Goal: Information Seeking & Learning: Find contact information

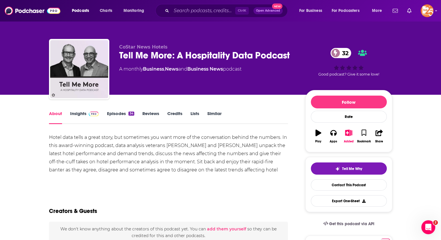
click at [74, 114] on link "Insights" at bounding box center [84, 117] width 29 height 13
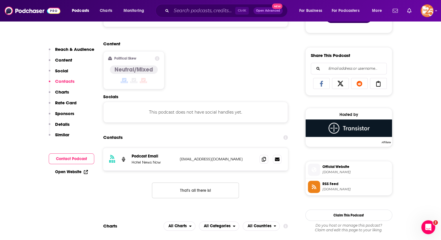
scroll to position [410, 0]
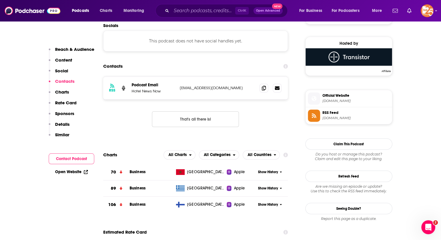
click at [214, 119] on button "That's all there is!" at bounding box center [195, 119] width 87 height 16
click at [275, 121] on div "RSS Podcast Email Hotel News Now smccracken@hotelnewsnow.com smccracken@hotelne…" at bounding box center [195, 106] width 185 height 60
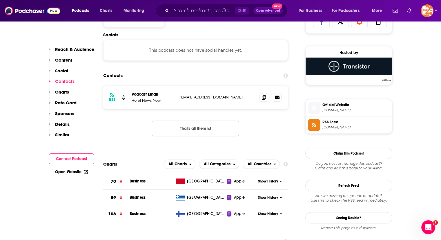
scroll to position [401, 0]
click at [336, 106] on span "Official Website" at bounding box center [356, 104] width 67 height 5
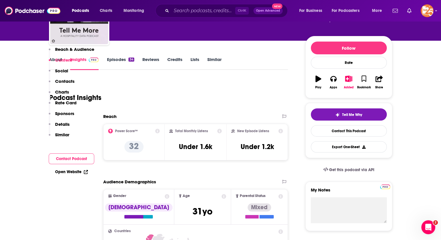
scroll to position [0, 0]
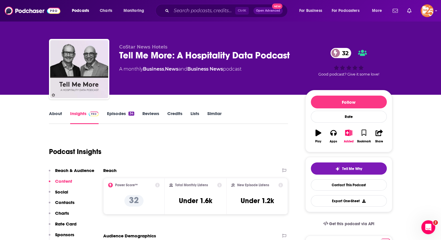
click at [56, 115] on link "About" at bounding box center [55, 117] width 13 height 13
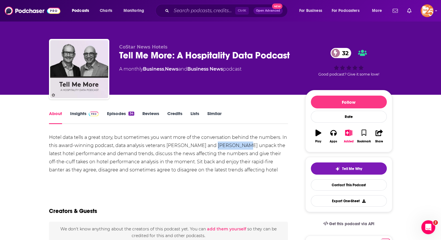
drag, startPoint x: 208, startPoint y: 145, endPoint x: 231, endPoint y: 148, distance: 23.6
click at [231, 148] on div "Hotel data tells a great story, but sometimes you want more of the conversation…" at bounding box center [168, 157] width 239 height 49
copy div "Jan Freitag"
click at [162, 59] on div "Tell Me More: A Hospitality Data Podcast 32" at bounding box center [207, 55] width 177 height 11
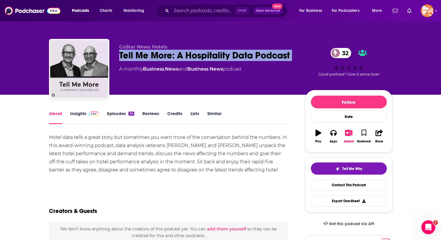
click at [162, 59] on div "Tell Me More: A Hospitality Data Podcast 32" at bounding box center [207, 55] width 177 height 11
copy div "Tell Me More: A Hospitality Data Podcast 32"
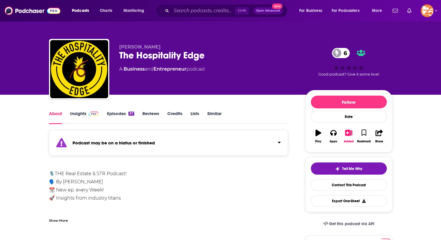
click at [79, 113] on link "Insights" at bounding box center [84, 117] width 29 height 13
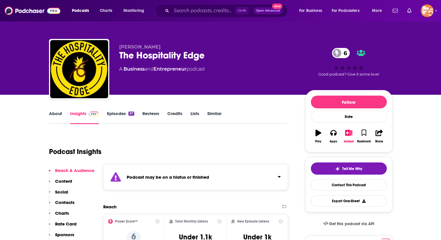
click at [114, 112] on link "Episodes 87" at bounding box center [120, 117] width 27 height 13
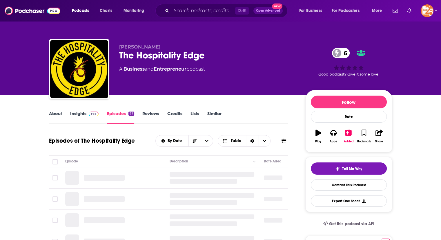
click at [59, 113] on link "About" at bounding box center [55, 117] width 13 height 13
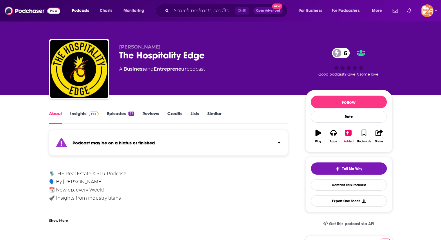
click at [86, 112] on link "Insights" at bounding box center [84, 117] width 29 height 13
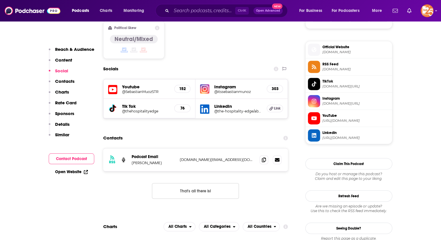
scroll to position [428, 0]
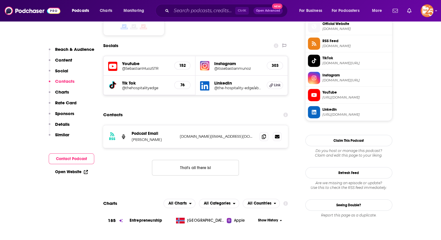
click at [138, 137] on p "Sebastian Muñoz" at bounding box center [154, 139] width 44 height 5
copy p "Sebastian"
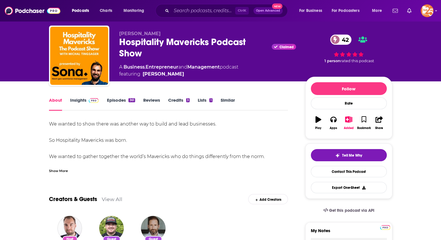
scroll to position [13, 0]
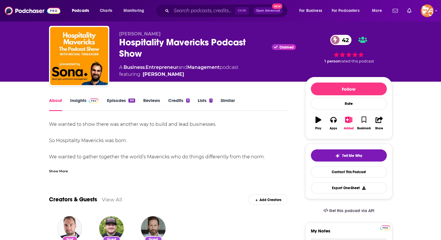
click at [84, 99] on link "Insights" at bounding box center [84, 104] width 29 height 13
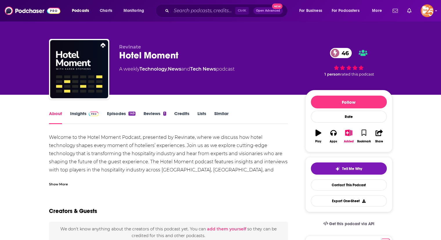
click at [81, 110] on div "About Insights Episodes 149 Reviews 1 Credits Lists Similar" at bounding box center [168, 117] width 239 height 14
click at [85, 112] on link "Insights" at bounding box center [84, 117] width 29 height 13
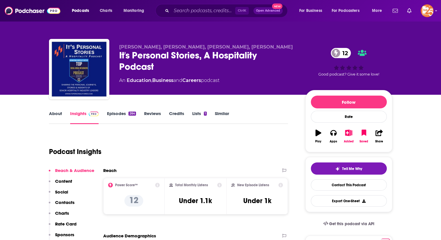
click at [53, 112] on link "About" at bounding box center [55, 117] width 13 height 13
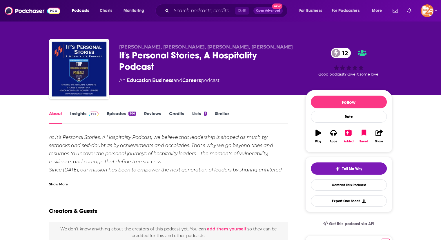
click at [64, 184] on div "Show More" at bounding box center [58, 184] width 19 height 6
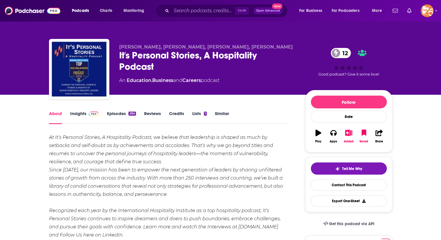
click at [78, 114] on link "Insights" at bounding box center [84, 117] width 29 height 13
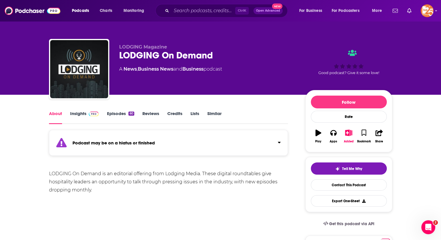
click at [75, 113] on link "Insights" at bounding box center [84, 117] width 29 height 13
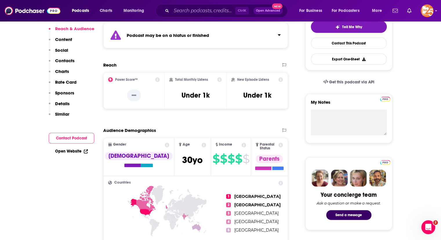
scroll to position [30, 0]
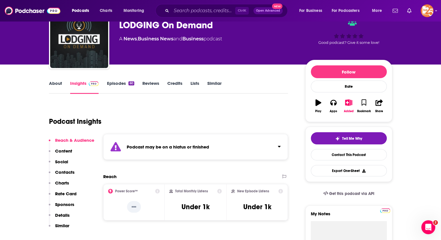
click at [53, 81] on link "About" at bounding box center [55, 86] width 13 height 13
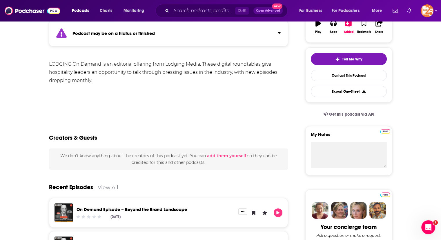
scroll to position [196, 0]
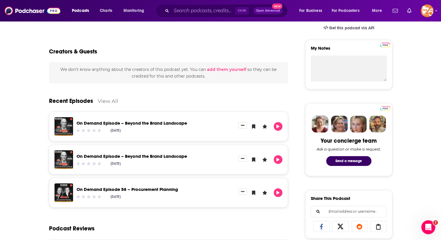
click at [136, 124] on link "On Demand Episode – Beyond the Brand Landscape" at bounding box center [132, 123] width 111 height 6
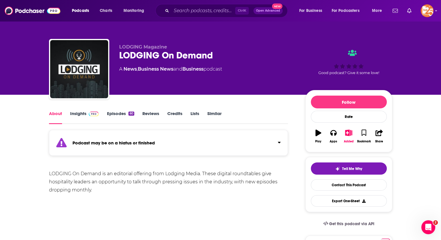
click at [80, 112] on link "Insights" at bounding box center [84, 117] width 29 height 13
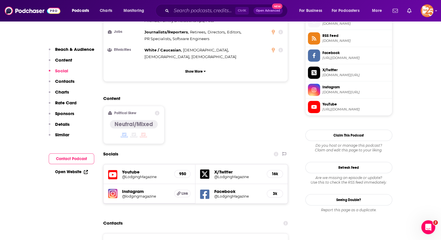
scroll to position [443, 0]
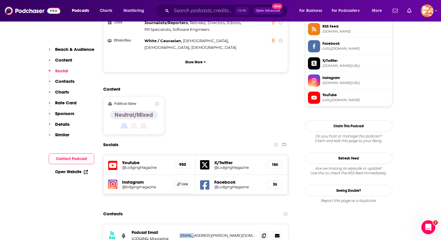
drag, startPoint x: 180, startPoint y: 200, endPoint x: 192, endPoint y: 200, distance: 12.2
click at [192, 233] on p "shickey@mcneill-group.com" at bounding box center [217, 235] width 75 height 5
copy p "shickey"
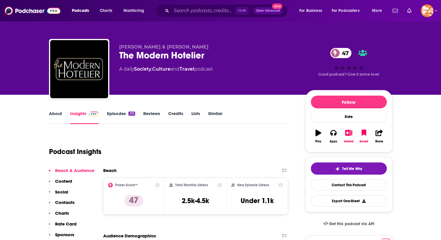
click at [59, 113] on link "About" at bounding box center [55, 117] width 13 height 13
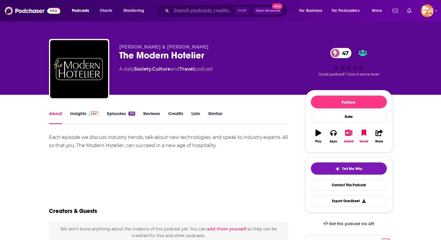
click at [80, 112] on link "Insights" at bounding box center [84, 117] width 29 height 13
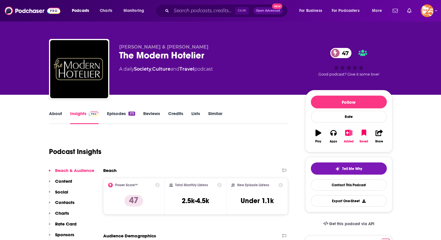
click at [118, 118] on link "Episodes 215" at bounding box center [121, 117] width 28 height 13
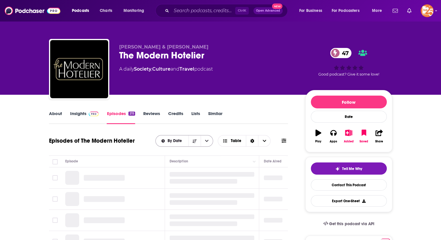
click at [172, 137] on div "By Date" at bounding box center [185, 141] width 58 height 12
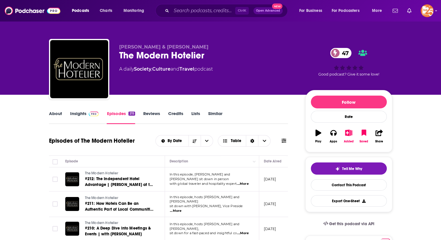
click at [55, 114] on link "About" at bounding box center [55, 117] width 13 height 13
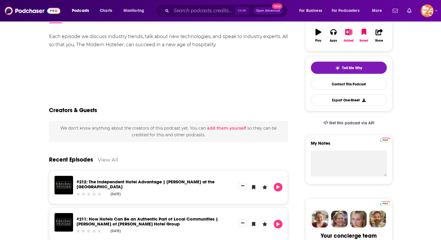
scroll to position [6, 0]
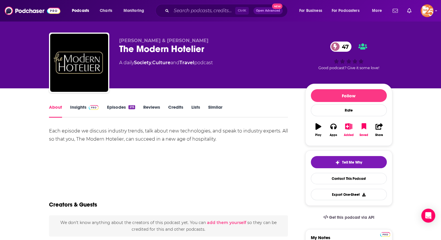
click at [79, 109] on link "Insights" at bounding box center [84, 110] width 29 height 13
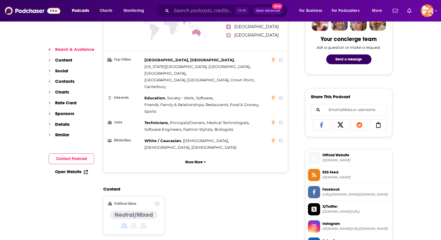
scroll to position [297, 0]
click at [340, 159] on span "[DOMAIN_NAME]" at bounding box center [356, 160] width 67 height 4
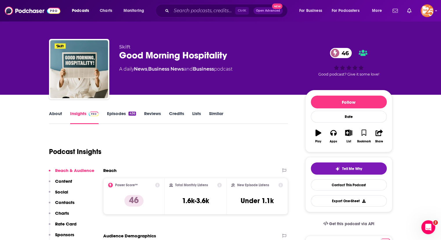
click at [114, 116] on link "Episodes 436" at bounding box center [121, 117] width 29 height 13
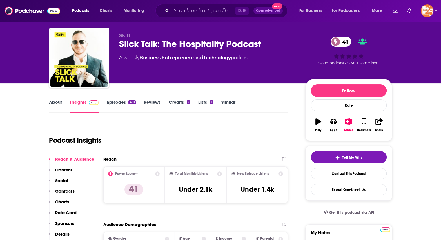
scroll to position [12, 0]
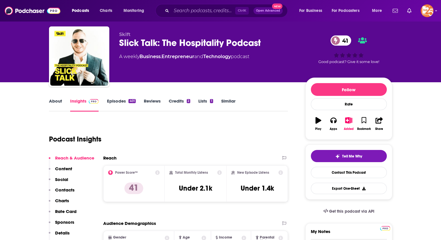
click at [55, 98] on div "About Insights Episodes 401 Reviews Credits 2 Lists 1 Similar" at bounding box center [168, 104] width 239 height 14
click at [55, 102] on link "About" at bounding box center [55, 104] width 13 height 13
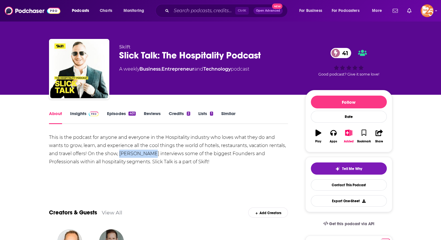
drag, startPoint x: 120, startPoint y: 152, endPoint x: 145, endPoint y: 153, distance: 25.5
click at [145, 153] on div "This is the podcast for anyone and everyone in the Hospitality industry who lov…" at bounding box center [168, 149] width 239 height 33
copy div "Wil Slickers"
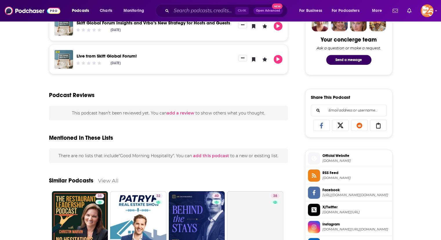
scroll to position [336, 0]
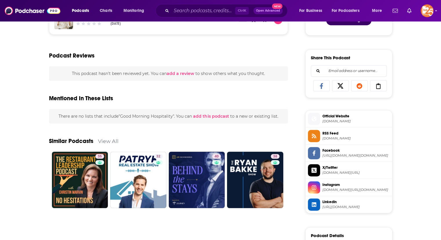
click at [341, 118] on span "Official Website" at bounding box center [356, 115] width 67 height 5
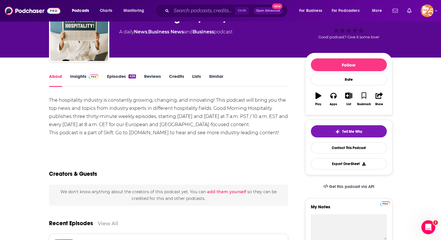
scroll to position [0, 0]
